Goal: Use online tool/utility: Utilize a website feature to perform a specific function

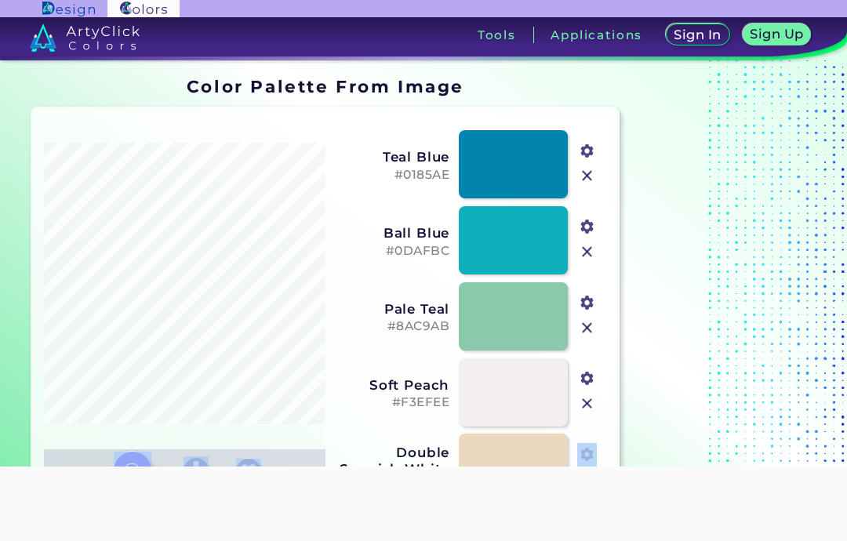
click at [794, 228] on section at bounding box center [724, 301] width 196 height 461
click at [813, 246] on section at bounding box center [724, 301] width 196 height 461
click at [802, 249] on section at bounding box center [724, 301] width 196 height 461
click at [800, 245] on section at bounding box center [724, 301] width 196 height 461
click at [810, 230] on section at bounding box center [724, 301] width 196 height 461
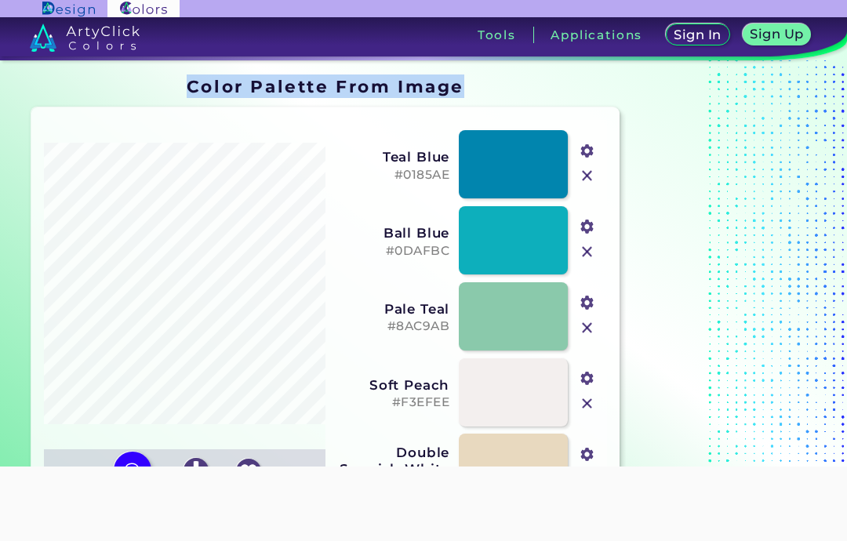
click at [0, 0] on input "file" at bounding box center [0, 0] width 0 height 0
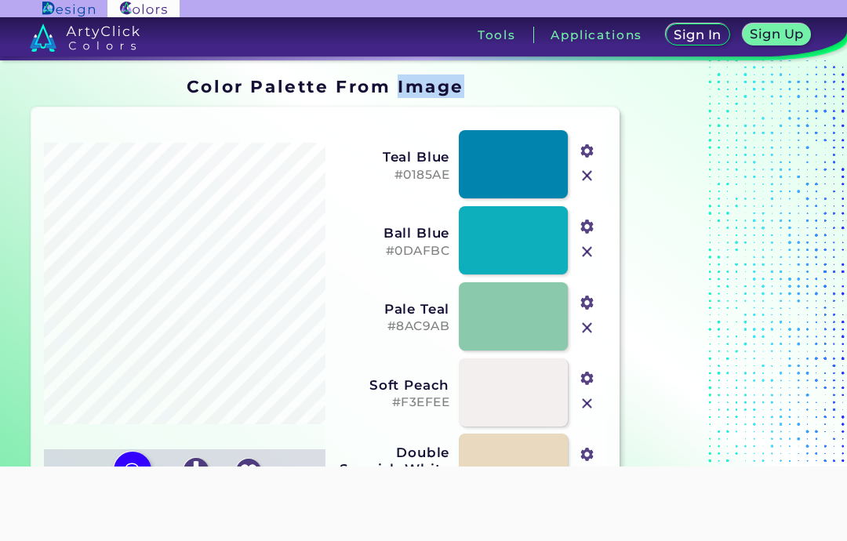
click at [723, 314] on section at bounding box center [724, 301] width 196 height 461
click at [459, 434] on link at bounding box center [513, 468] width 109 height 68
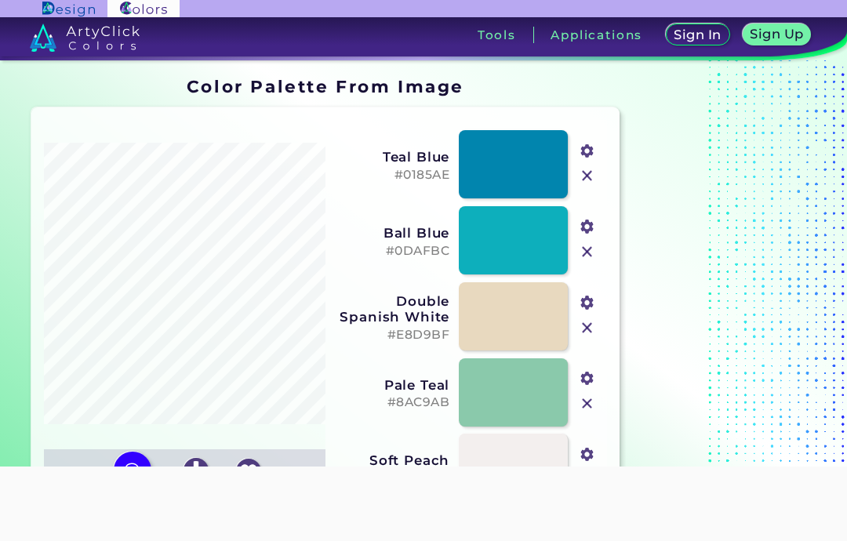
click at [0, 0] on input "file" at bounding box center [0, 0] width 0 height 0
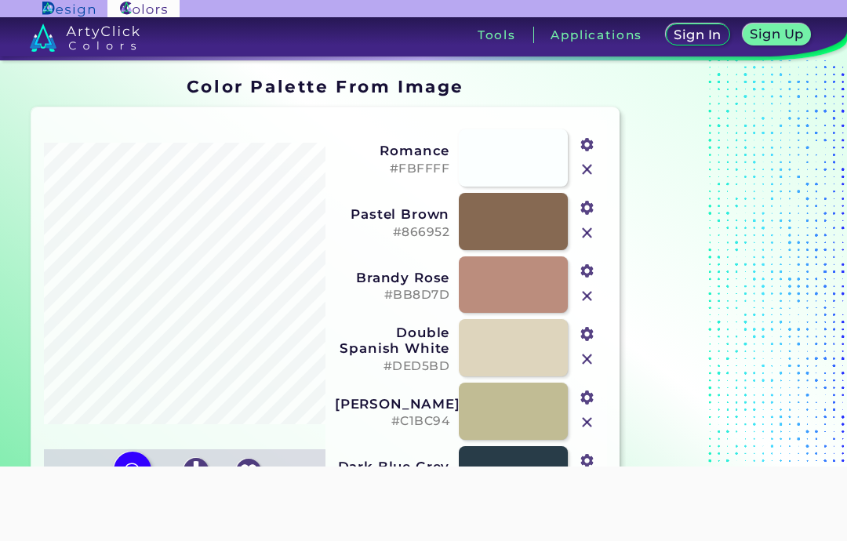
type input "#866952"
type input "#bb8d7d"
type input "#c1bc94"
type input "#283c48"
type input "#ded5bd"
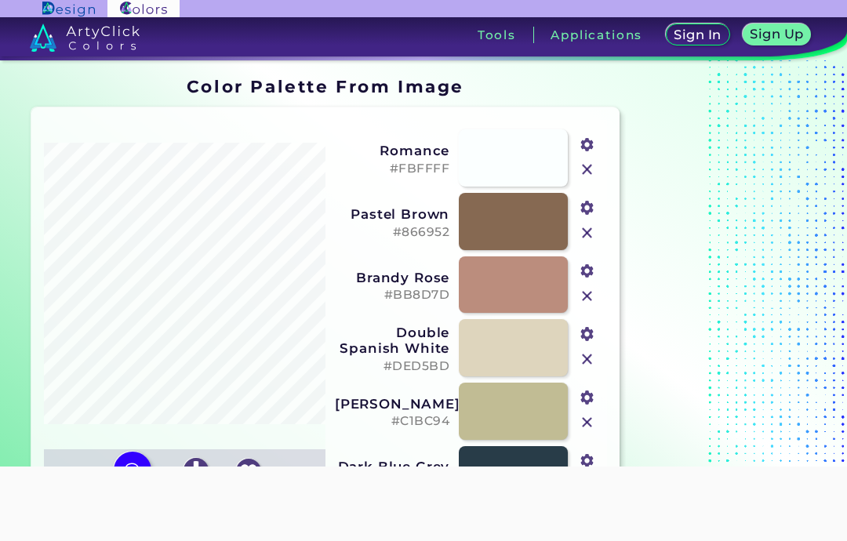
type input "#fbffff"
click at [789, 169] on section at bounding box center [724, 301] width 196 height 461
click at [790, 79] on section at bounding box center [724, 301] width 196 height 461
